Goal: Information Seeking & Learning: Learn about a topic

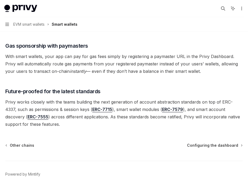
scroll to position [421, 0]
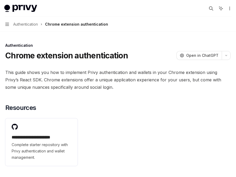
scroll to position [1456, 0]
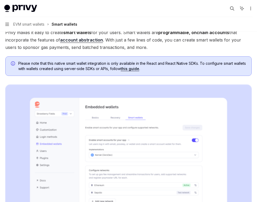
scroll to position [229, 0]
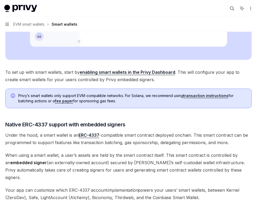
click at [101, 97] on span "Privy’s smart wallets only support EVM-compatible networks. For Solana, we reco…" at bounding box center [132, 98] width 228 height 11
drag, startPoint x: 93, startPoint y: 96, endPoint x: 124, endPoint y: 101, distance: 31.5
click at [124, 102] on span "Privy’s smart wallets only support EVM-compatible networks. For Solana, we reco…" at bounding box center [132, 98] width 228 height 11
click at [124, 101] on span "Privy’s smart wallets only support EVM-compatible networks. For Solana, we reco…" at bounding box center [132, 98] width 228 height 11
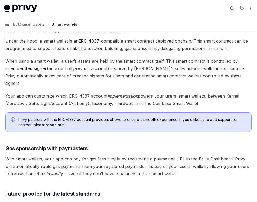
scroll to position [322, 0]
